Goal: Information Seeking & Learning: Learn about a topic

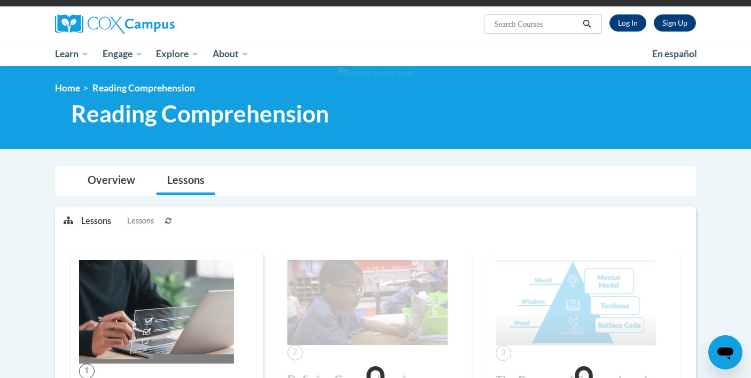
scroll to position [67, 0]
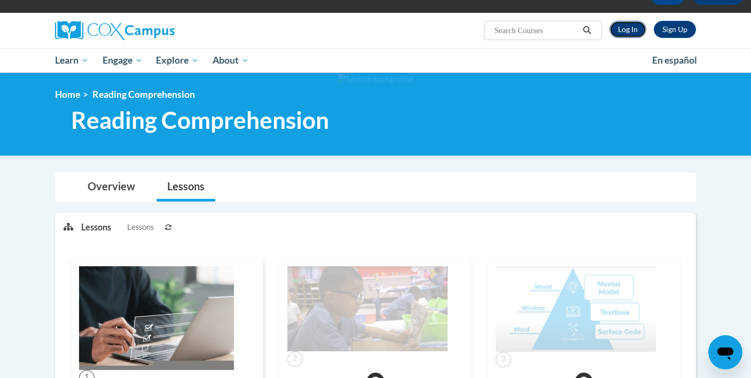
click at [626, 22] on link "Log In" at bounding box center [627, 29] width 37 height 17
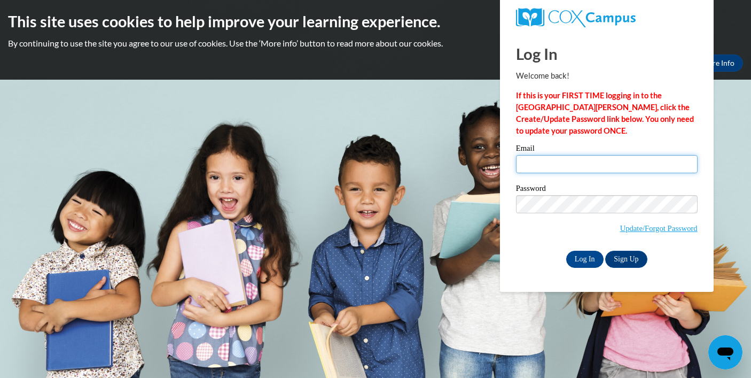
click at [567, 161] on input "Email" at bounding box center [607, 164] width 182 height 18
type input "akartoum@depaul.edu"
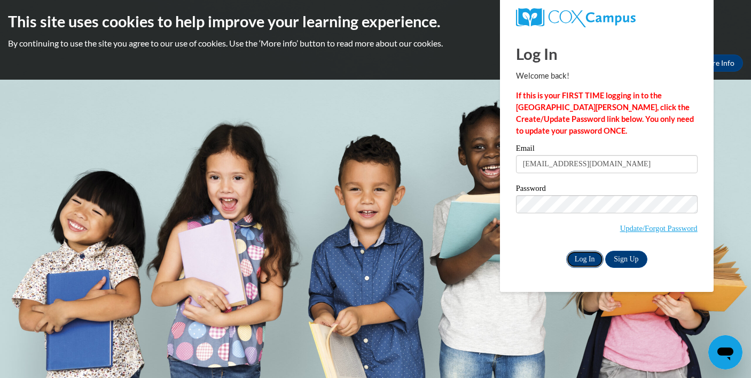
click at [580, 254] on input "Log In" at bounding box center [584, 258] width 37 height 17
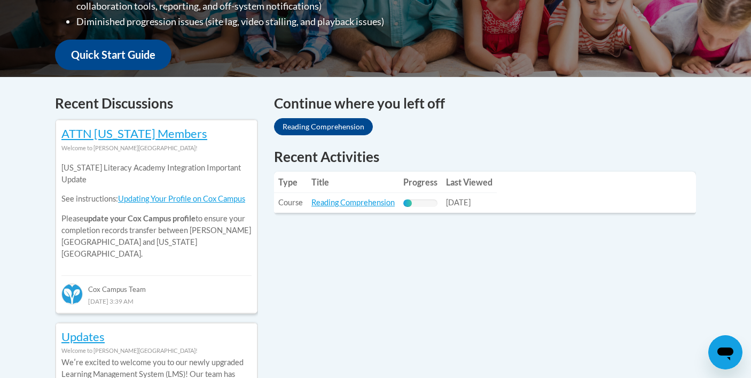
scroll to position [378, 0]
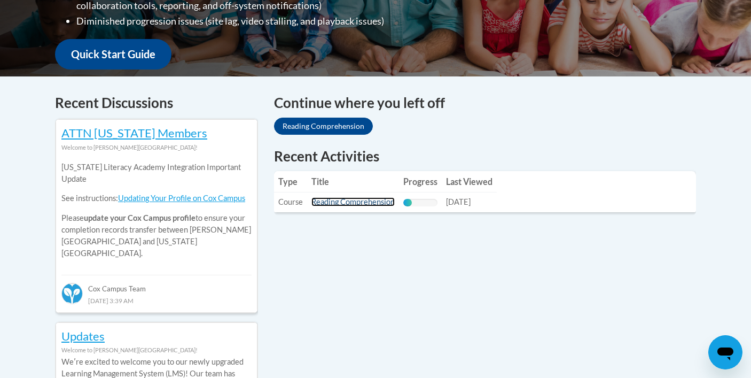
click at [359, 206] on link "Reading Comprehension" at bounding box center [352, 201] width 83 height 9
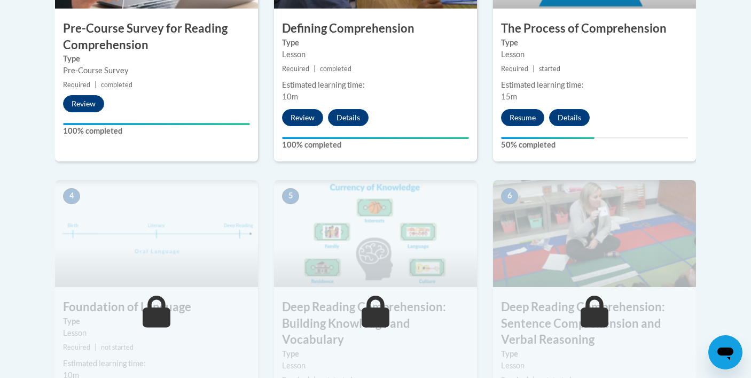
scroll to position [481, 0]
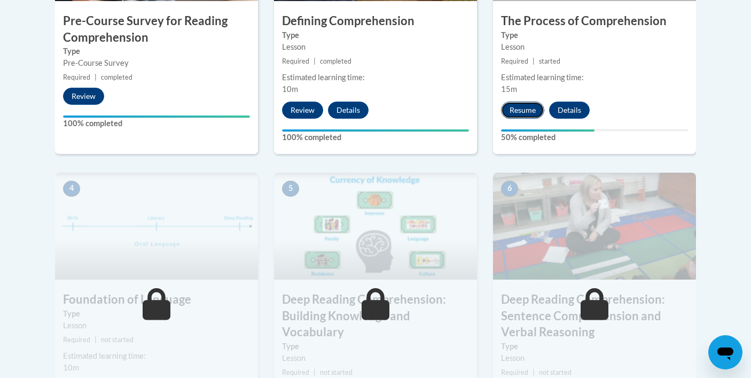
click at [517, 107] on button "Resume" at bounding box center [522, 109] width 43 height 17
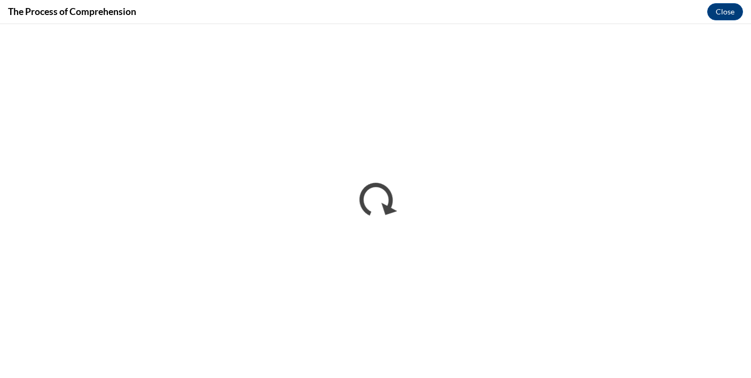
scroll to position [0, 0]
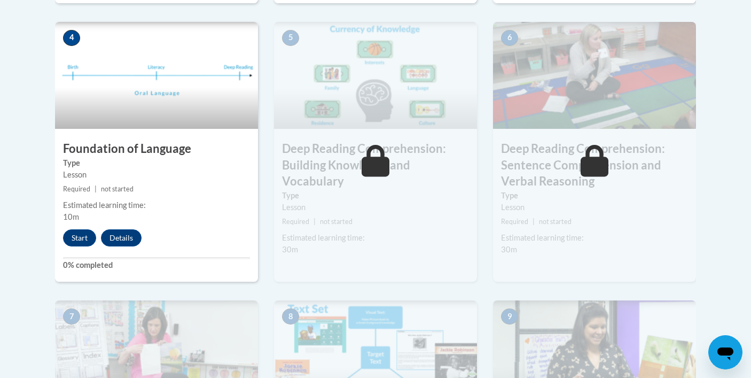
scroll to position [628, 0]
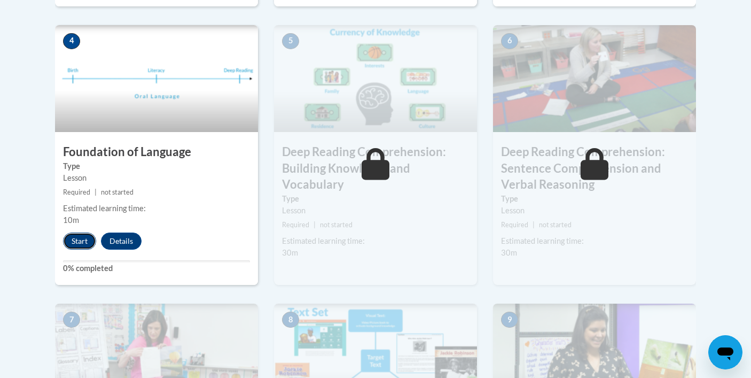
click at [72, 238] on button "Start" at bounding box center [79, 240] width 33 height 17
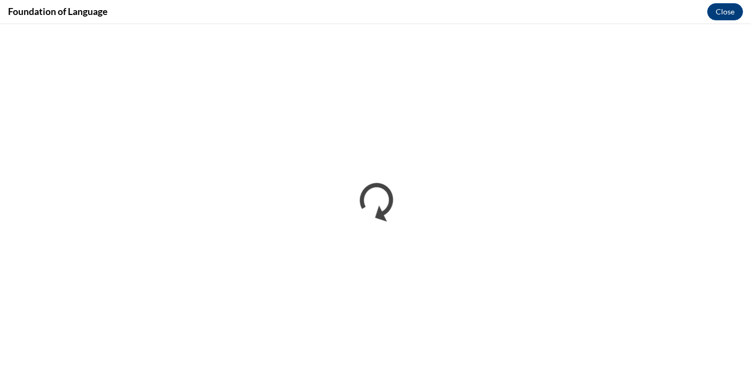
scroll to position [0, 0]
click at [717, 10] on button "Close" at bounding box center [725, 11] width 36 height 17
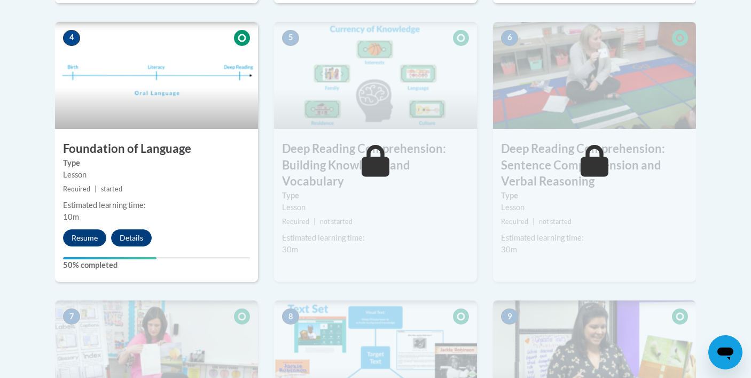
scroll to position [639, 0]
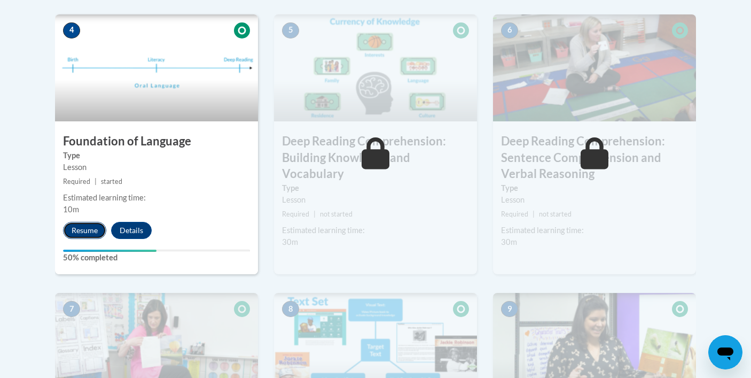
click at [90, 226] on button "Resume" at bounding box center [84, 230] width 43 height 17
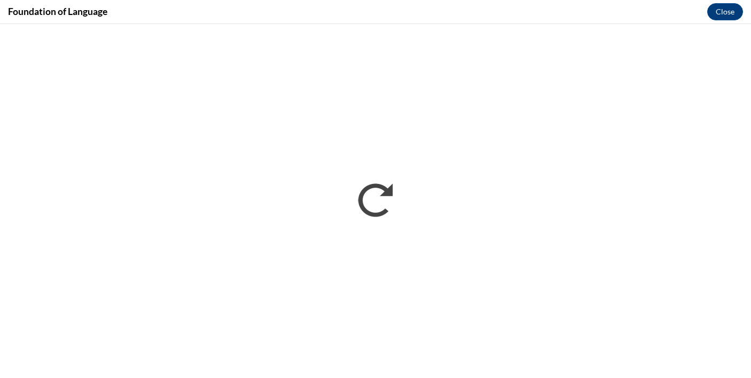
scroll to position [0, 0]
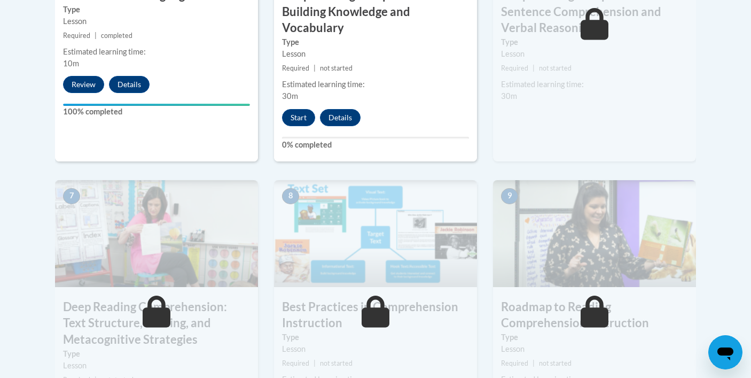
scroll to position [785, 0]
click at [303, 115] on button "Start" at bounding box center [298, 116] width 33 height 17
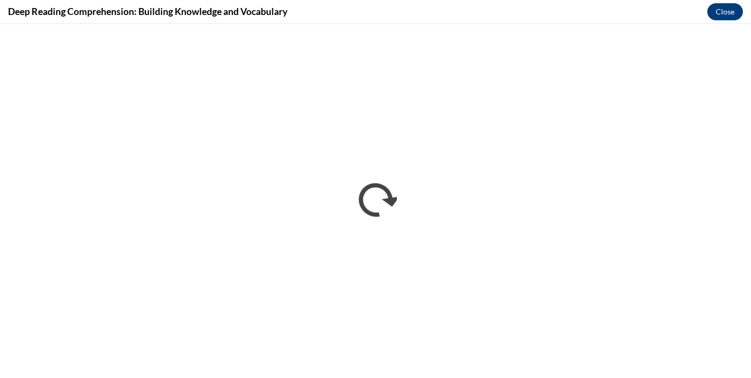
scroll to position [0, 0]
